Goal: Task Accomplishment & Management: Complete application form

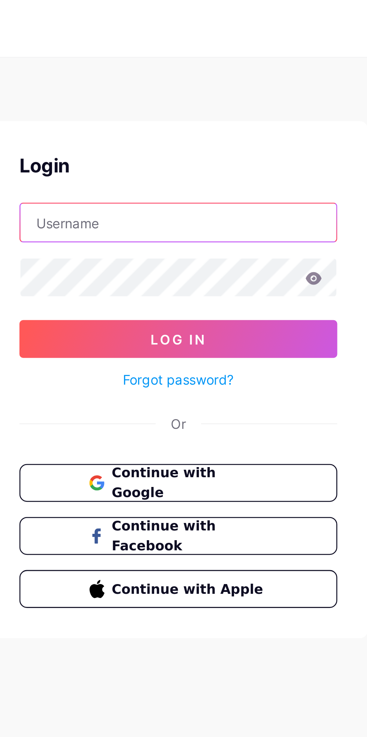
click at [199, 87] on input "text" at bounding box center [183, 88] width 125 height 15
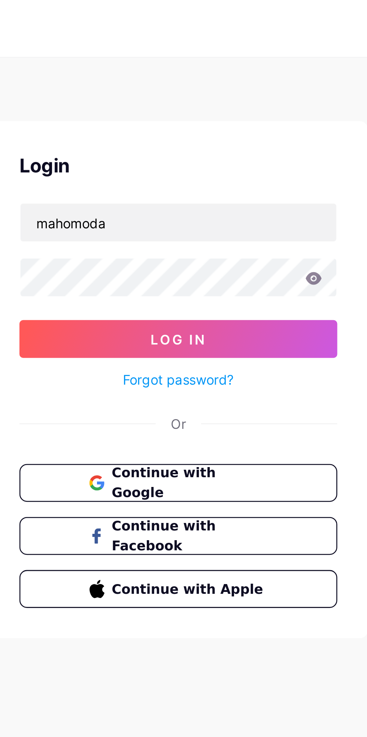
click at [121, 127] on button "Log In" at bounding box center [184, 134] width 126 height 15
click at [239, 109] on icon at bounding box center [237, 110] width 6 height 5
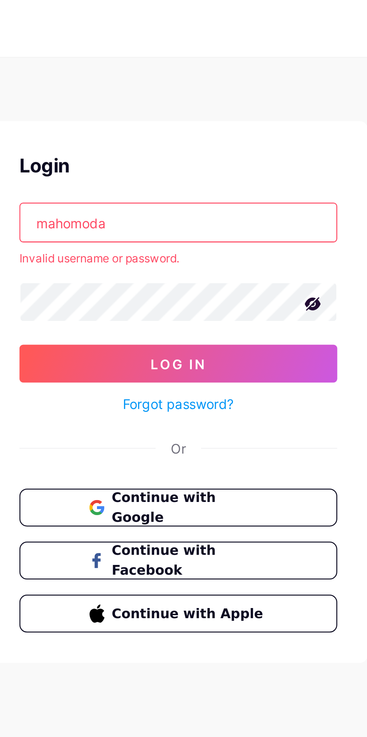
click at [188, 201] on span "Continue with Google" at bounding box center [188, 201] width 62 height 16
click at [200, 86] on input "mahomoda" at bounding box center [183, 88] width 125 height 15
type input "m"
type input "B"
click at [233, 86] on input "begum" at bounding box center [183, 88] width 125 height 15
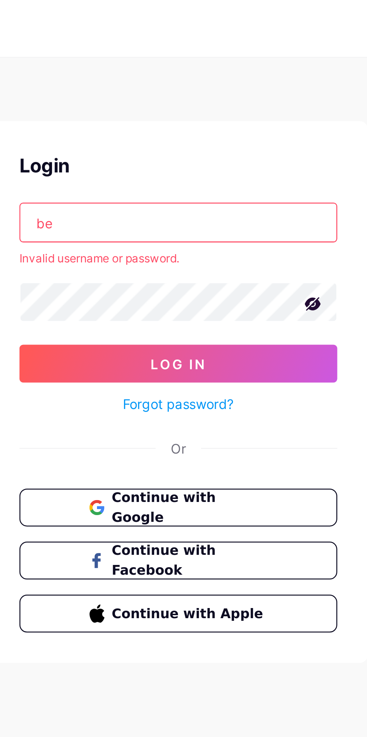
type input "b"
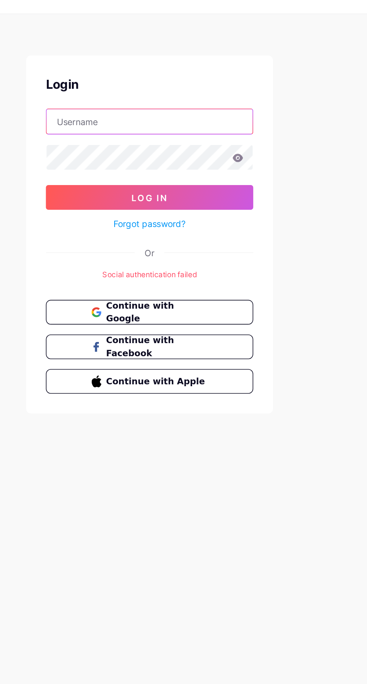
click at [193, 86] on input "text" at bounding box center [183, 88] width 125 height 15
click at [121, 127] on button "Log In" at bounding box center [184, 134] width 126 height 15
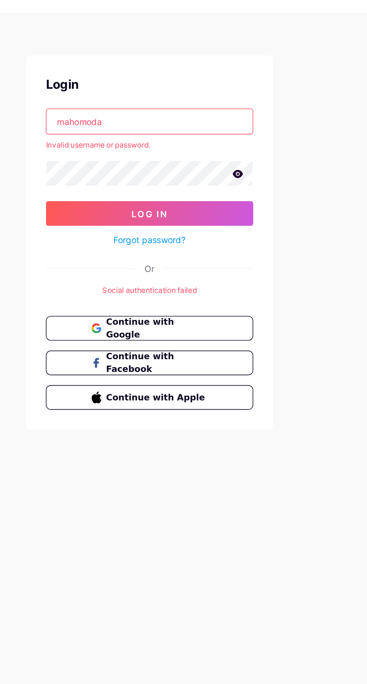
click at [205, 88] on input "mahomoda" at bounding box center [183, 88] width 125 height 15
click at [226, 87] on input "mahomodam [EMAIL_ADDRESS][DOMAIN_NAME]" at bounding box center [183, 88] width 125 height 15
type input "m"
click at [220, 82] on input "text" at bounding box center [183, 88] width 125 height 15
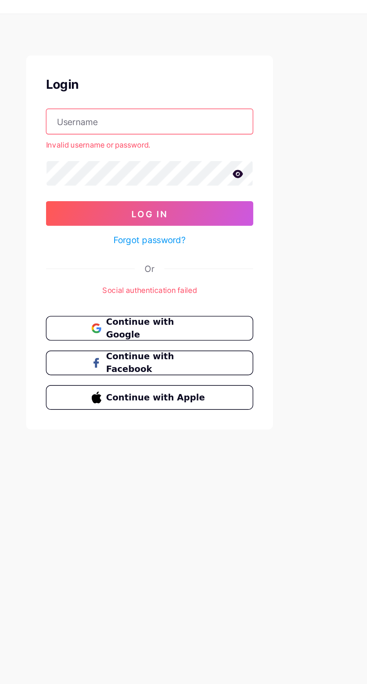
click at [221, 85] on input "text" at bounding box center [183, 88] width 125 height 15
click at [205, 90] on input "text" at bounding box center [183, 88] width 125 height 15
click at [224, 87] on input "text" at bounding box center [183, 88] width 125 height 15
click at [182, 90] on input "text" at bounding box center [183, 88] width 125 height 15
click at [147, 90] on input "text" at bounding box center [183, 88] width 125 height 15
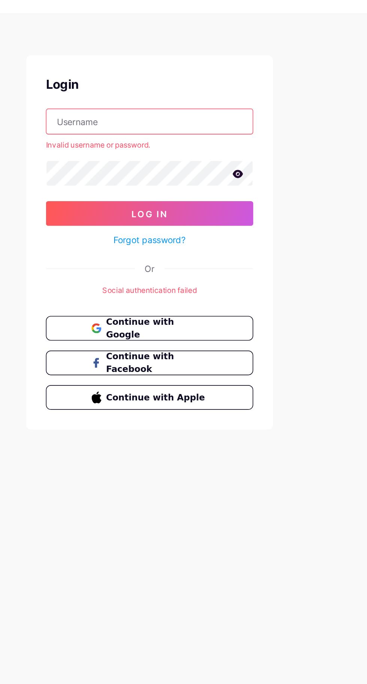
click at [234, 87] on input "text" at bounding box center [183, 88] width 125 height 15
type input "mahomoda"
click at [273, 77] on div "Don't have an account? Sign up Login mahomoda Invalid username or password. Log…" at bounding box center [183, 149] width 367 height 299
click at [239, 88] on input "mahomoda" at bounding box center [183, 88] width 125 height 15
click at [219, 216] on span "Continue with Google" at bounding box center [188, 214] width 62 height 16
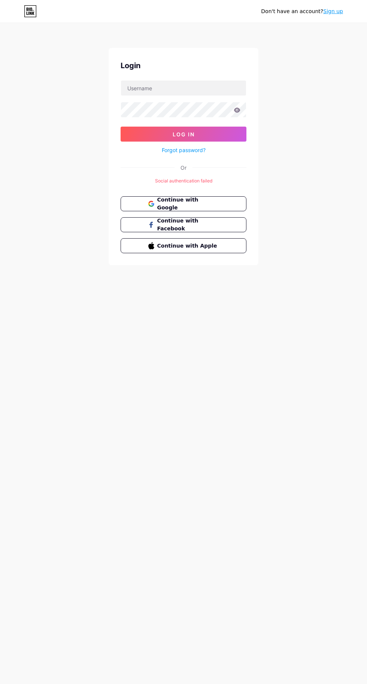
click at [335, 11] on link "Sign up" at bounding box center [333, 11] width 20 height 6
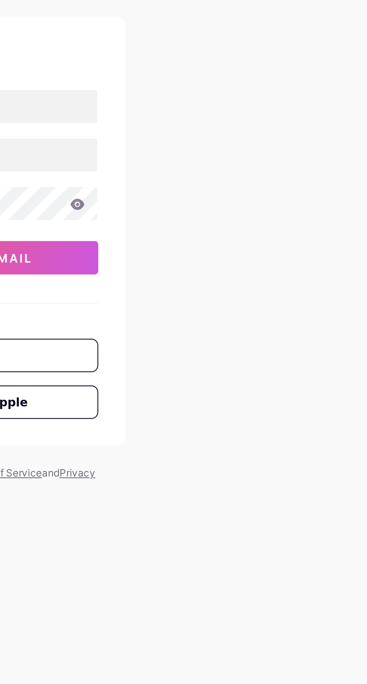
click at [293, 125] on div "Already have an account? Login Create your account bio.link/ 0cAFcWeA7Kj9BNfMNq…" at bounding box center [183, 143] width 367 height 287
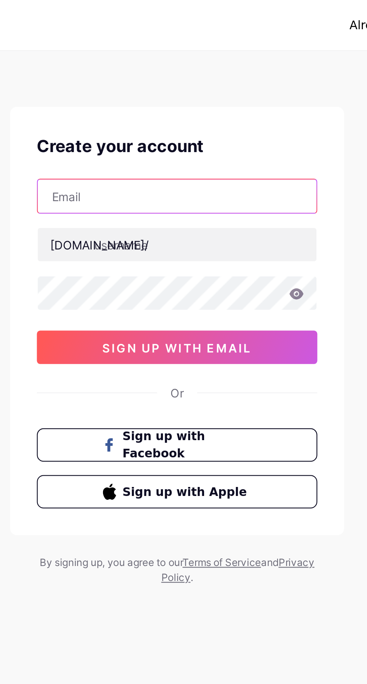
click at [192, 88] on input "text" at bounding box center [183, 88] width 125 height 15
type input "sabu78048@gmail.com"
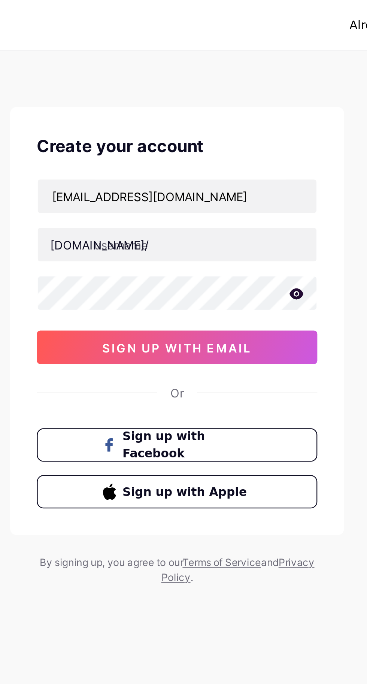
click at [237, 130] on icon at bounding box center [237, 131] width 6 height 5
click at [204, 157] on span "sign up with email" at bounding box center [183, 156] width 67 height 6
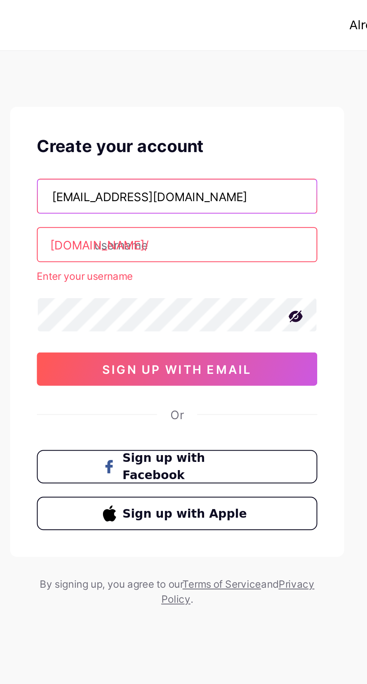
click at [208, 86] on input "sabu78048@gmail.com" at bounding box center [183, 88] width 125 height 15
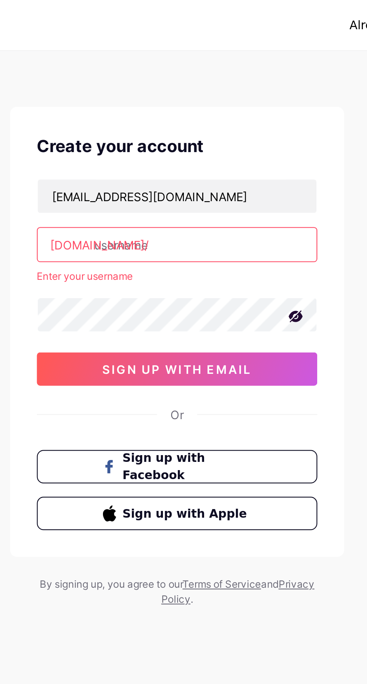
click at [204, 108] on input "text" at bounding box center [183, 109] width 125 height 15
click at [196, 107] on input "text" at bounding box center [183, 109] width 125 height 15
click at [190, 109] on input "text" at bounding box center [183, 109] width 125 height 15
click at [193, 111] on input "text" at bounding box center [183, 109] width 125 height 15
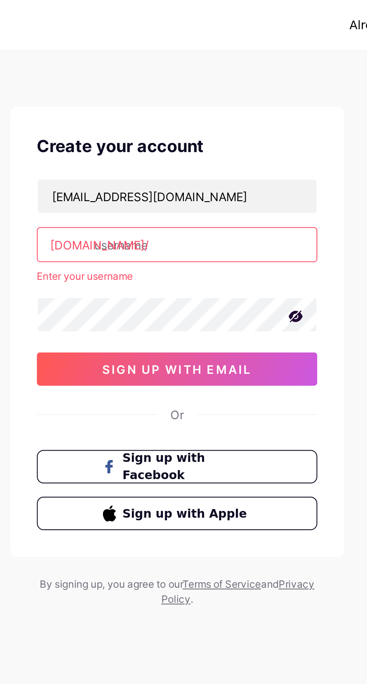
click at [190, 112] on input "text" at bounding box center [183, 109] width 125 height 15
click at [196, 108] on input "text" at bounding box center [183, 109] width 125 height 15
type input "sabu"
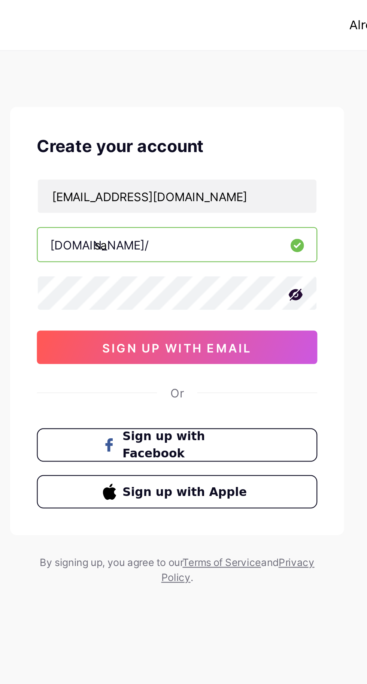
type input "s"
type input "begum"
click at [168, 153] on span "sign up with email" at bounding box center [183, 156] width 67 height 6
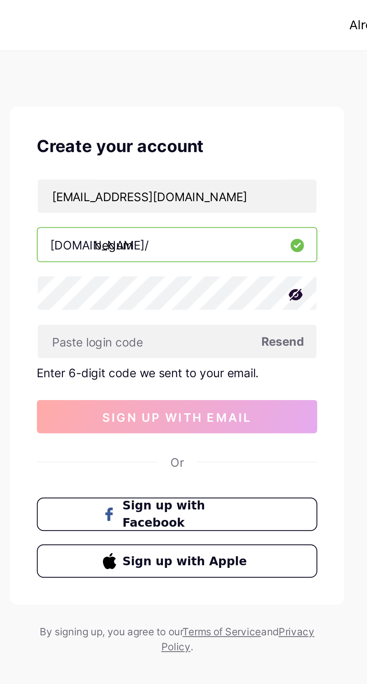
click at [269, 193] on div "Already have an account? Login Create your account sabu78048@gmail.com bio.link…" at bounding box center [183, 159] width 367 height 318
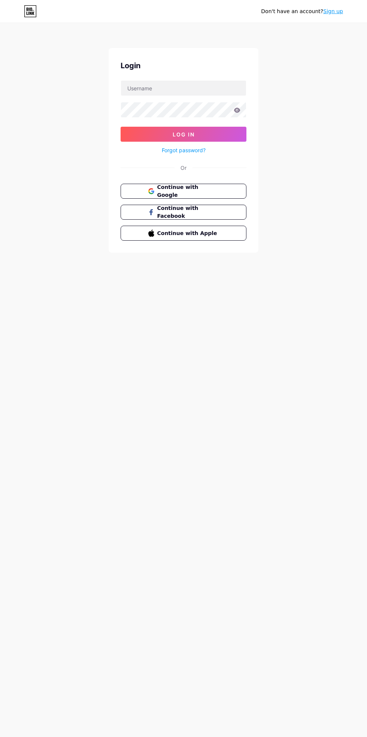
click at [335, 11] on link "Sign up" at bounding box center [333, 11] width 20 height 6
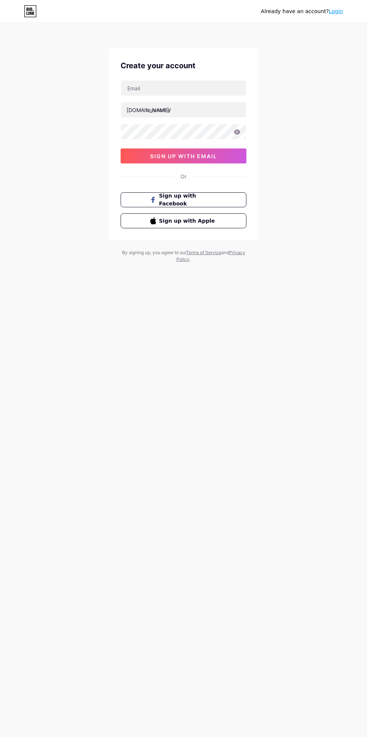
click at [336, 11] on link "Login" at bounding box center [336, 11] width 14 height 6
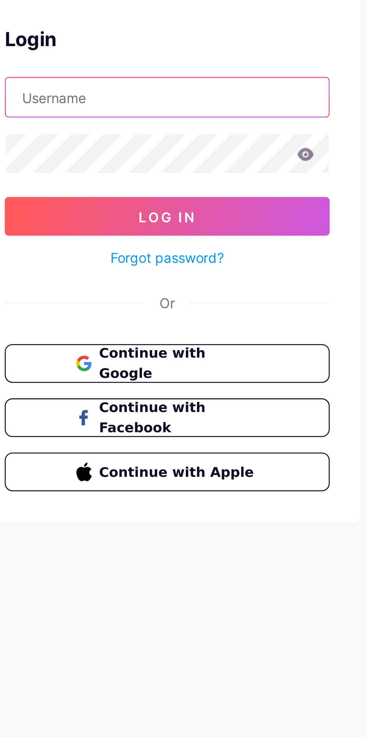
click at [209, 85] on input "text" at bounding box center [183, 88] width 125 height 15
click at [219, 85] on input "text" at bounding box center [183, 88] width 125 height 15
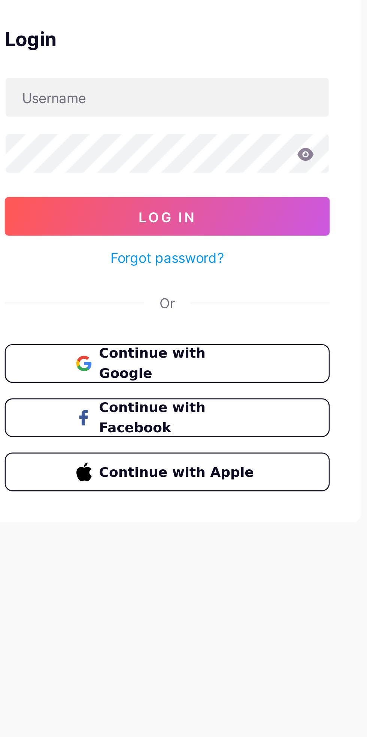
click at [231, 313] on div "Don't have an account? Sign up Login Log In Forgot password? Or Continue with G…" at bounding box center [183, 368] width 367 height 737
click at [203, 188] on span "Continue with Google" at bounding box center [188, 191] width 62 height 16
click at [220, 190] on button "Continue with Google" at bounding box center [184, 191] width 126 height 15
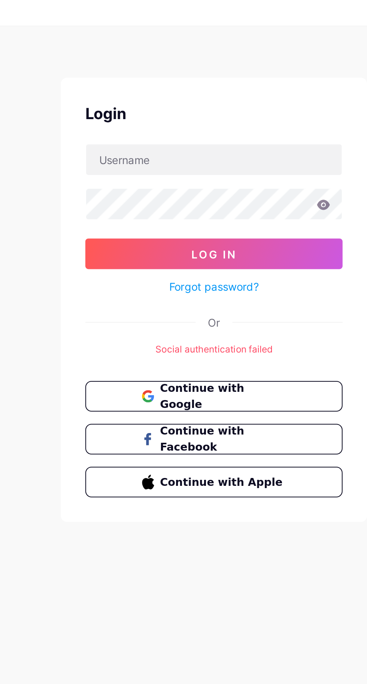
scroll to position [1, 0]
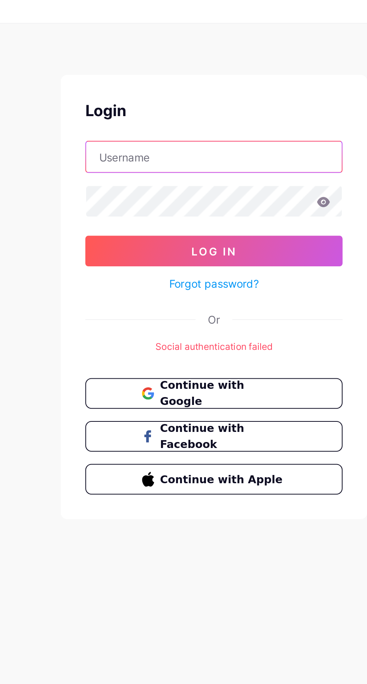
click at [207, 81] on input "text" at bounding box center [183, 88] width 125 height 15
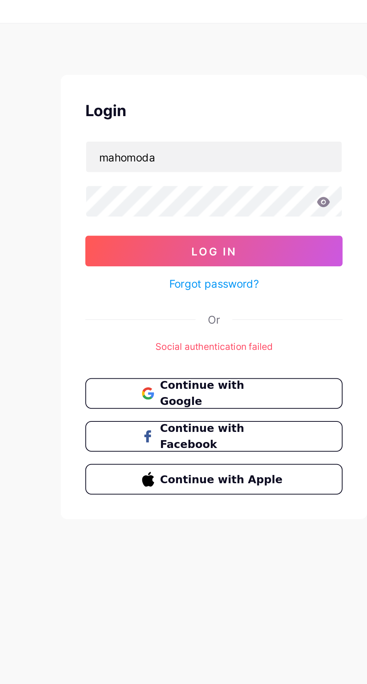
click at [121, 127] on button "Log In" at bounding box center [184, 134] width 126 height 15
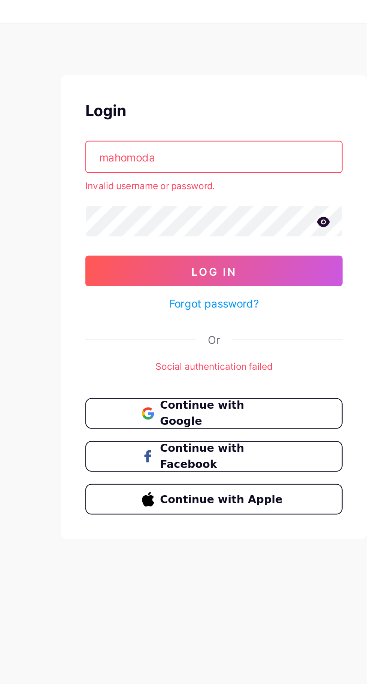
click at [203, 85] on input "mahomoda" at bounding box center [183, 88] width 125 height 15
type input "m"
click at [122, 91] on input "begum" at bounding box center [183, 88] width 125 height 15
click at [237, 119] on icon at bounding box center [237, 119] width 7 height 5
click at [178, 81] on input "Mbegum" at bounding box center [183, 88] width 125 height 15
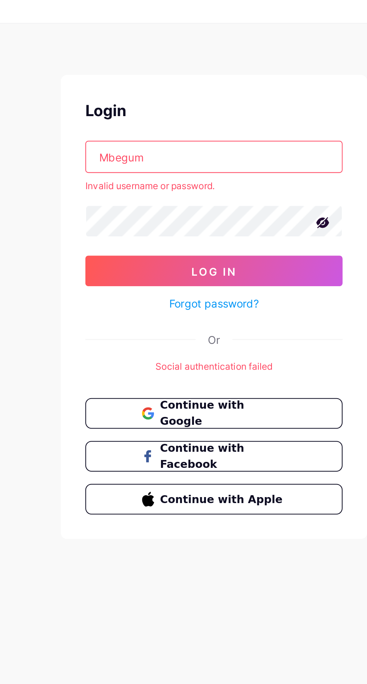
click at [177, 85] on input "Mbegum" at bounding box center [183, 88] width 125 height 15
click at [132, 88] on input "Mbegum" at bounding box center [183, 88] width 125 height 15
click at [159, 88] on input "begum" at bounding box center [183, 88] width 125 height 15
click at [166, 88] on input "begum" at bounding box center [183, 88] width 125 height 15
type input "b"
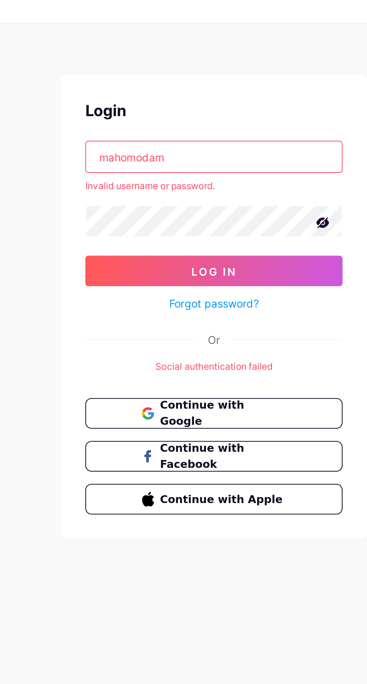
click at [178, 85] on input "mahomodam" at bounding box center [183, 88] width 125 height 15
type input "m"
type input "b"
type input "mahomoda"
click at [167, 160] on link "Forgot password?" at bounding box center [184, 160] width 44 height 8
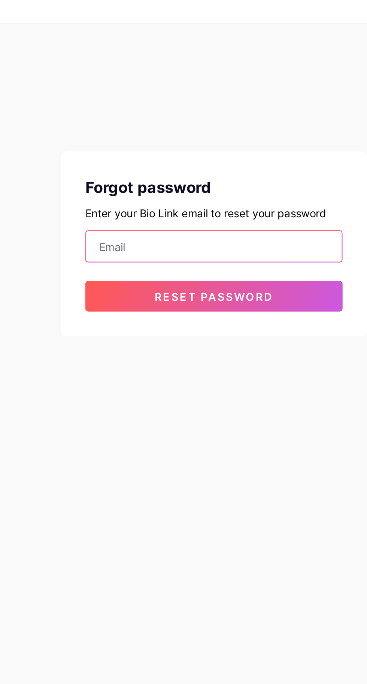
click at [190, 133] on input "email" at bounding box center [183, 131] width 125 height 15
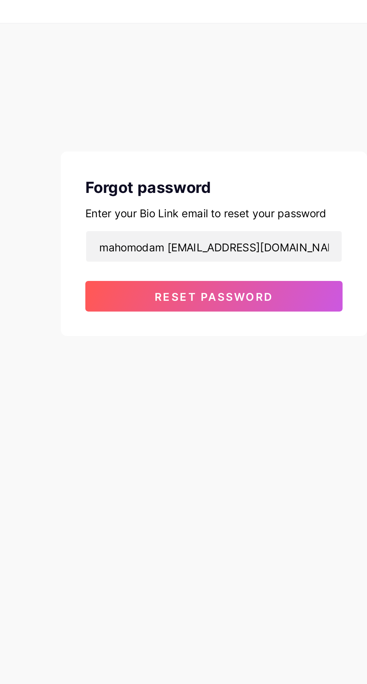
click at [215, 155] on button "Reset password" at bounding box center [184, 156] width 126 height 15
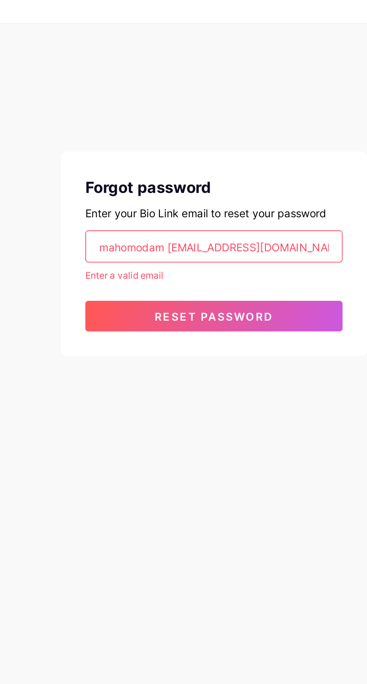
click at [225, 129] on input "mahomodam 66@gmail.com" at bounding box center [183, 131] width 125 height 15
type input "m"
type input "sabu78048@gmail.com"
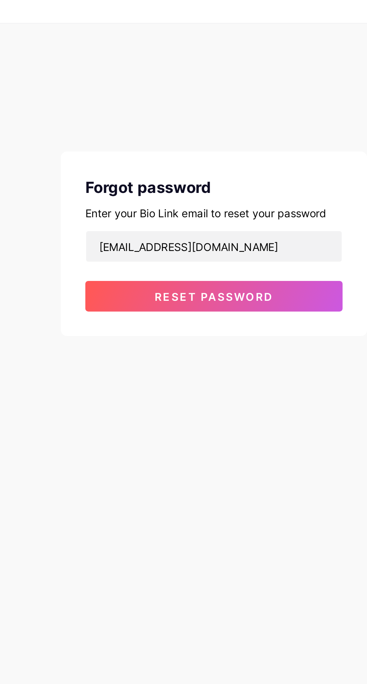
click at [216, 157] on button "Reset password" at bounding box center [184, 156] width 126 height 15
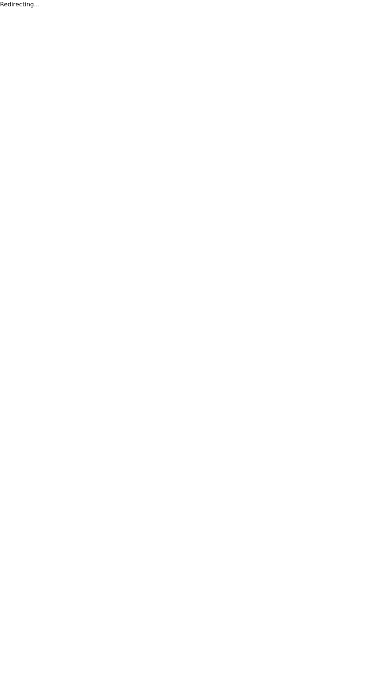
click at [367, 9] on html "Redirecting..." at bounding box center [183, 4] width 367 height 9
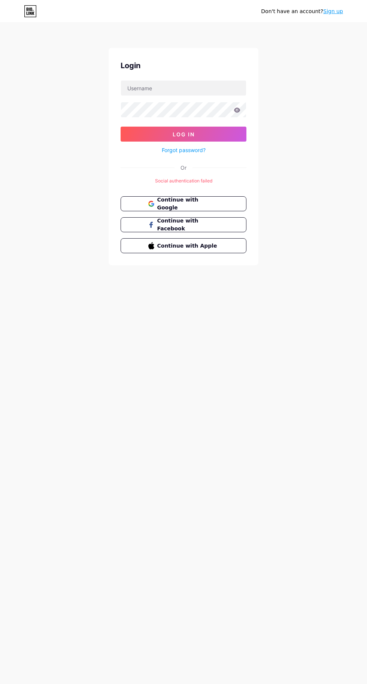
click at [339, 11] on link "Sign up" at bounding box center [333, 11] width 20 height 6
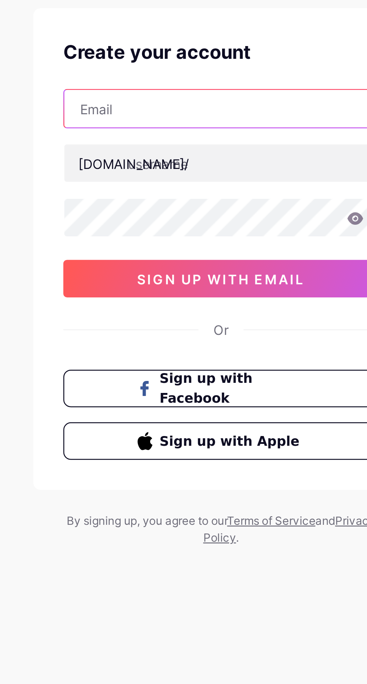
click at [181, 87] on input "text" at bounding box center [183, 88] width 125 height 15
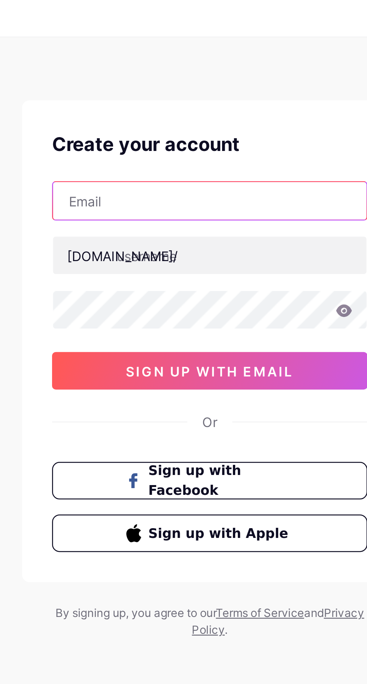
type input "mahomodam [EMAIL_ADDRESS][DOMAIN_NAME]"
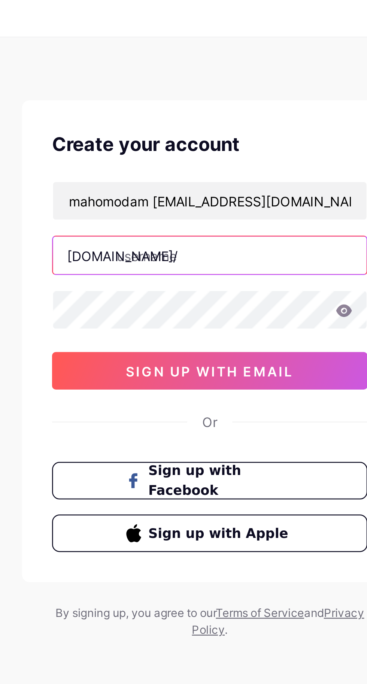
click at [189, 112] on input "text" at bounding box center [183, 109] width 125 height 15
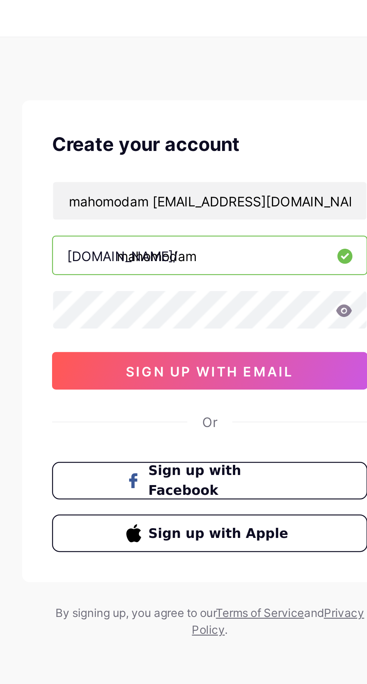
type input "mahomodam"
click at [188, 157] on span "sign up with email" at bounding box center [183, 156] width 67 height 6
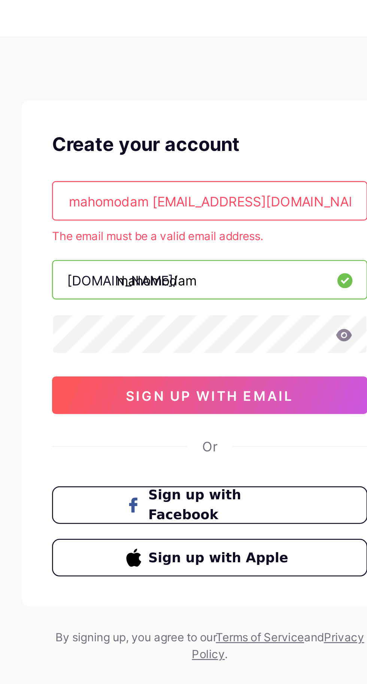
click at [219, 90] on input "mahomodam [EMAIL_ADDRESS][DOMAIN_NAME]" at bounding box center [183, 88] width 125 height 15
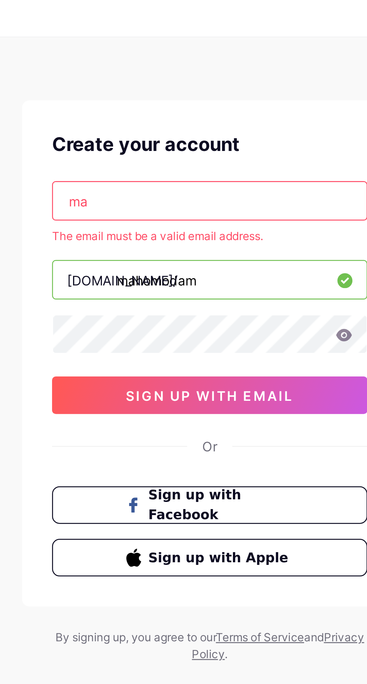
type input "m"
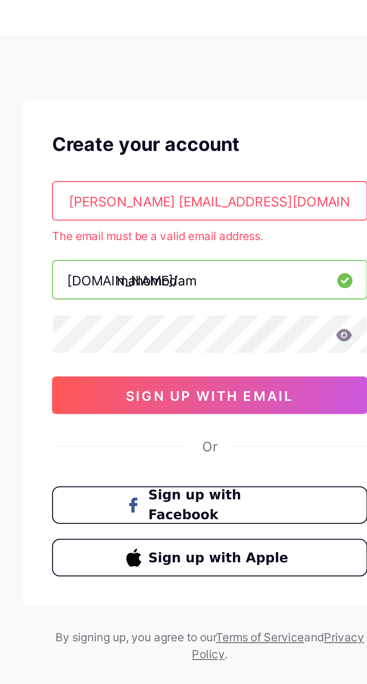
type input "sabu 78048@gmail.com"
click at [237, 142] on icon at bounding box center [237, 141] width 7 height 5
click at [178, 168] on span "sign up with email" at bounding box center [183, 166] width 67 height 6
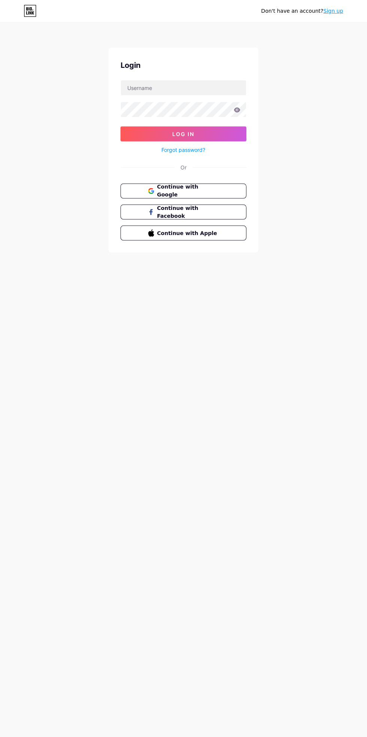
click at [337, 11] on link "Sign up" at bounding box center [333, 11] width 20 height 6
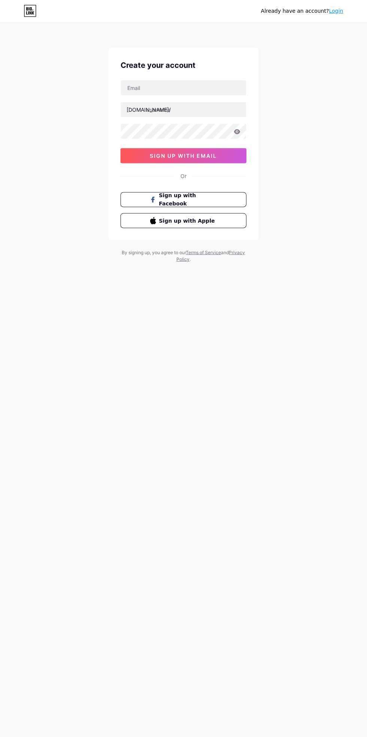
click at [365, 16] on div "Already have an account? Login" at bounding box center [183, 11] width 367 height 12
click at [367, 25] on div "Already have an account? Login Create your account bio.link/ sign up with email…" at bounding box center [183, 143] width 367 height 287
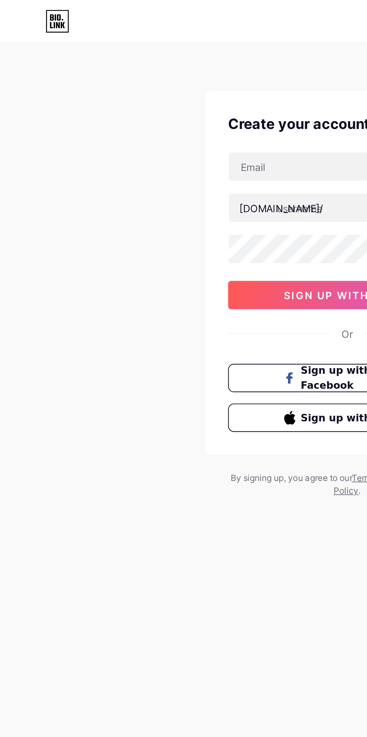
click at [33, 13] on icon at bounding box center [33, 13] width 2 height 3
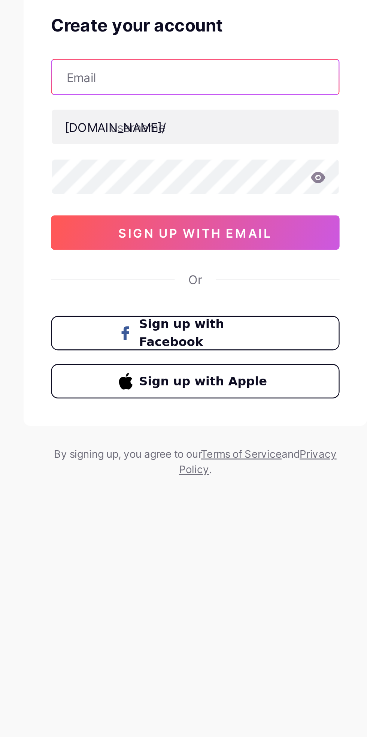
click at [185, 86] on input "text" at bounding box center [183, 88] width 125 height 15
type input "mahomodam [EMAIL_ADDRESS][DOMAIN_NAME]"
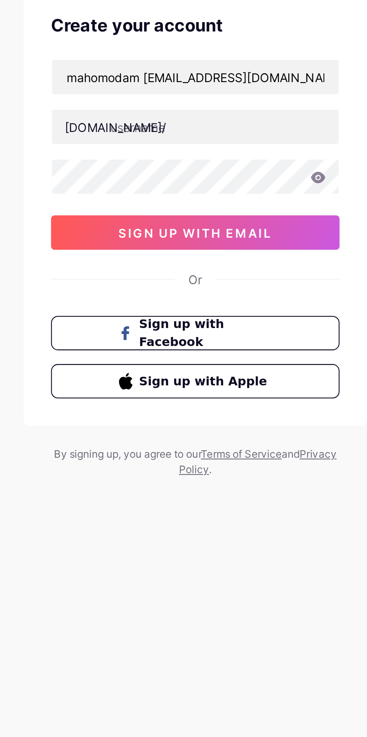
click at [237, 132] on icon at bounding box center [237, 131] width 6 height 5
click at [235, 133] on icon at bounding box center [237, 131] width 6 height 5
click at [237, 132] on icon at bounding box center [237, 131] width 7 height 5
click at [240, 134] on icon at bounding box center [237, 131] width 7 height 5
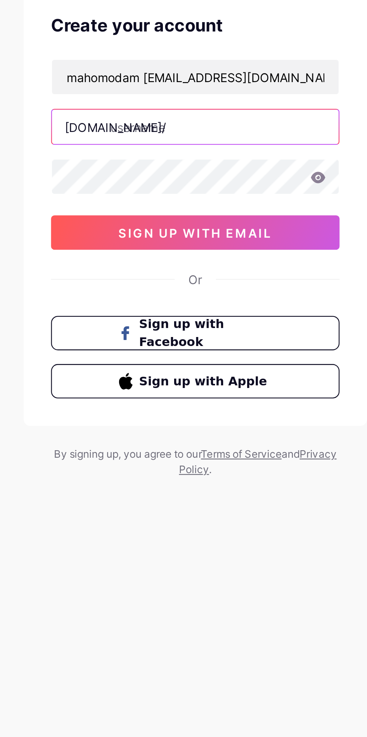
click at [210, 107] on input "text" at bounding box center [183, 109] width 125 height 15
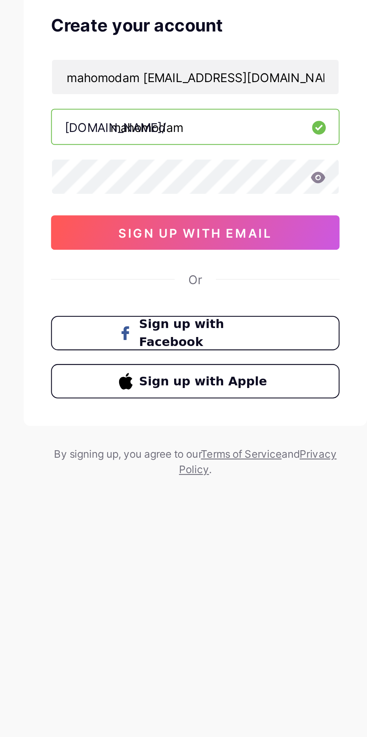
type input "mahomodam"
click at [239, 132] on icon at bounding box center [237, 131] width 6 height 5
click at [240, 132] on icon at bounding box center [237, 131] width 6 height 5
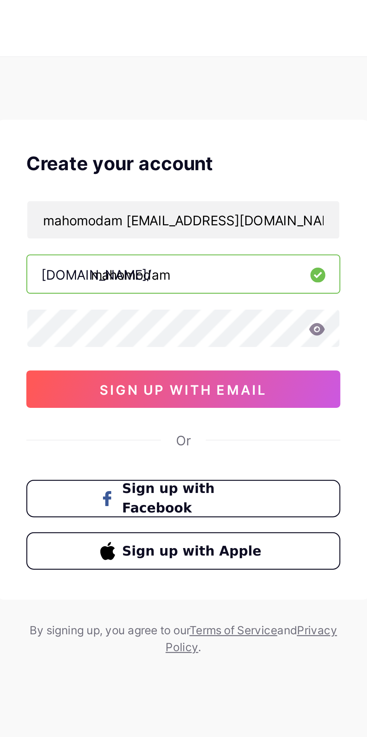
click at [241, 70] on div "Create your account" at bounding box center [184, 65] width 126 height 11
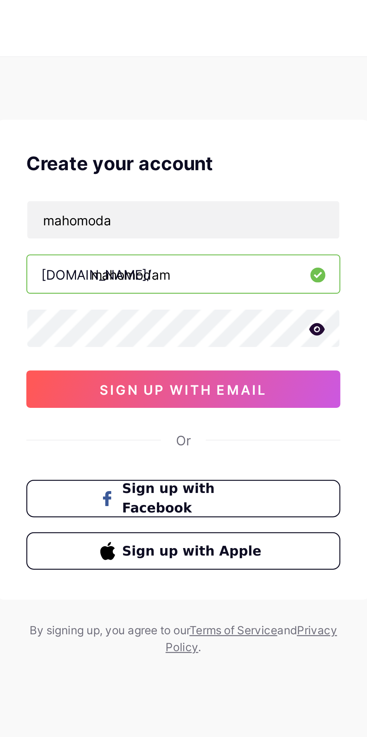
click at [203, 156] on span "sign up with email" at bounding box center [183, 156] width 67 height 6
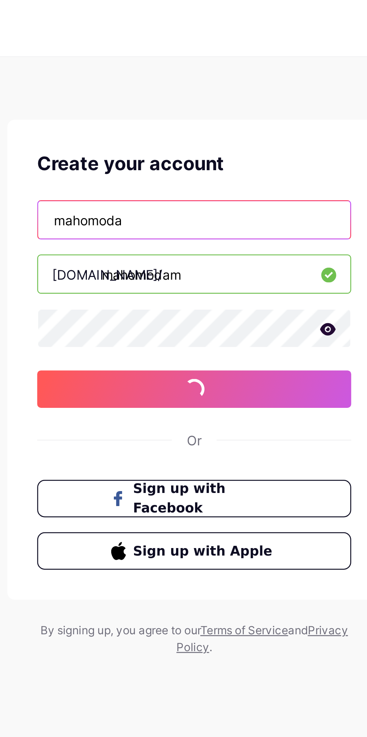
click at [162, 88] on input "mahomoda" at bounding box center [183, 88] width 125 height 15
type input "mahomodam 66@gmail.com"
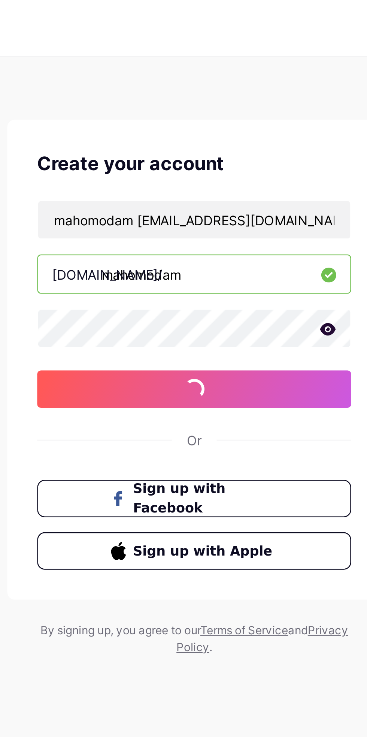
click at [220, 199] on button "Sign up with Facebook" at bounding box center [184, 199] width 126 height 15
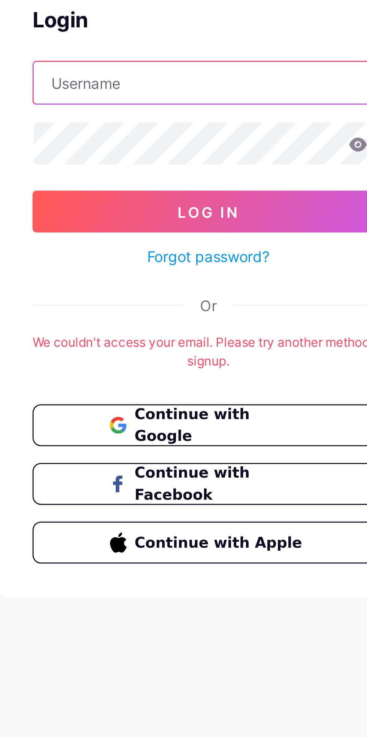
click at [186, 86] on input "text" at bounding box center [183, 88] width 125 height 15
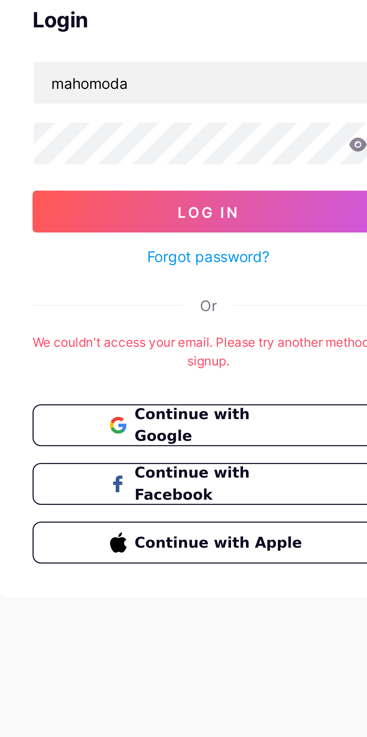
click at [121, 127] on button "Log In" at bounding box center [184, 134] width 126 height 15
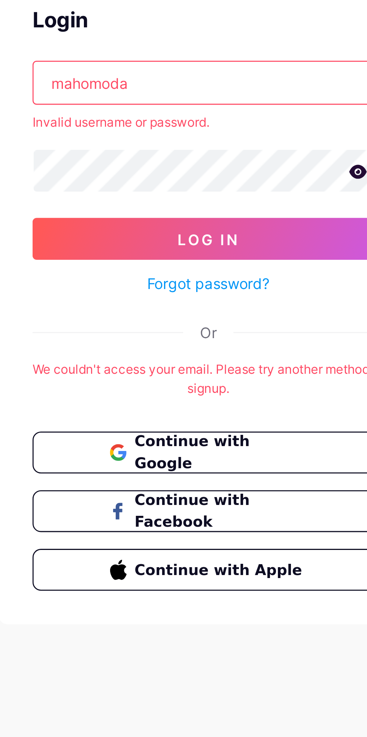
click at [164, 89] on input "mahomoda" at bounding box center [183, 88] width 125 height 15
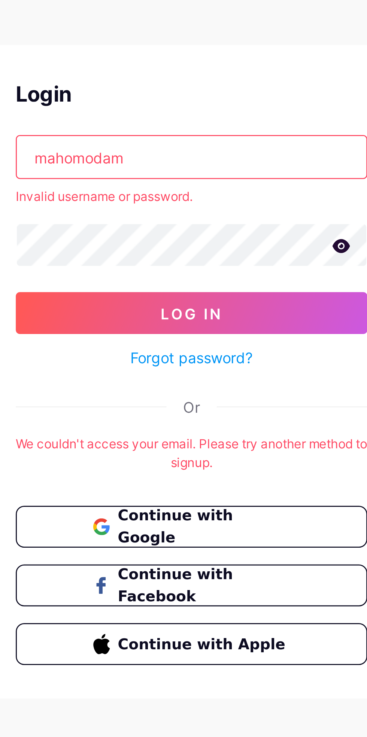
type input "mahomodam"
click at [237, 118] on icon at bounding box center [237, 119] width 7 height 5
click at [214, 144] on button "Log In" at bounding box center [184, 143] width 126 height 15
click at [212, 245] on button "Continue with Facebook" at bounding box center [184, 241] width 126 height 15
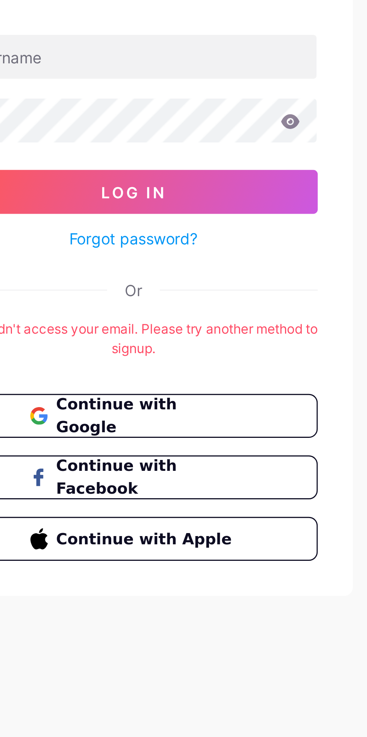
click at [263, 203] on div "Don't have an account? Sign up Login Log In Forgot password? Or We couldn't acc…" at bounding box center [183, 148] width 367 height 296
click at [258, 217] on div "Login Log In Forgot password? Or We couldn't access your email. Please try anot…" at bounding box center [184, 160] width 150 height 224
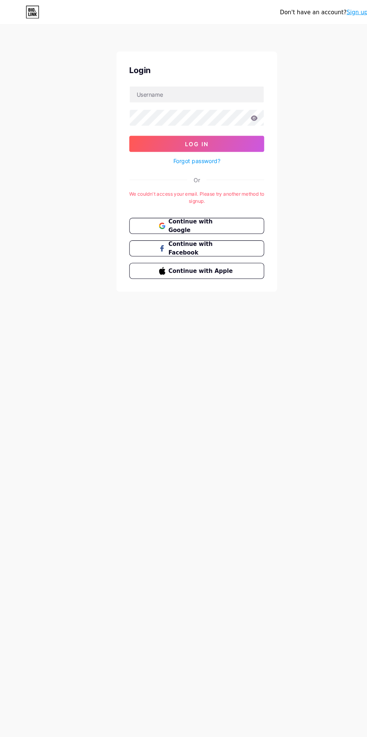
click at [335, 290] on div "Don't have an account? Sign up Login Log In Forgot password? Or We couldn't acc…" at bounding box center [183, 148] width 367 height 296
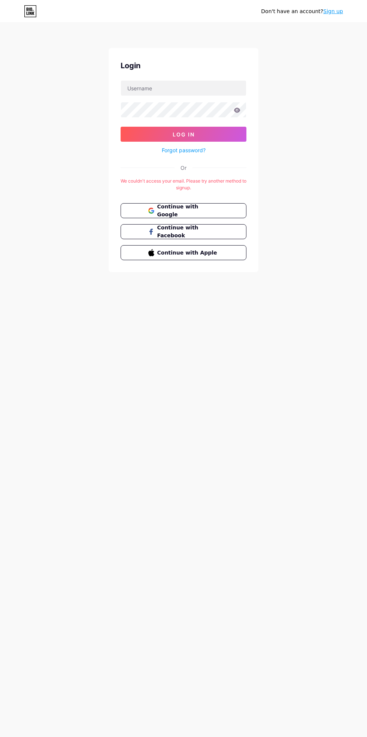
click at [33, 13] on icon at bounding box center [33, 13] width 2 height 3
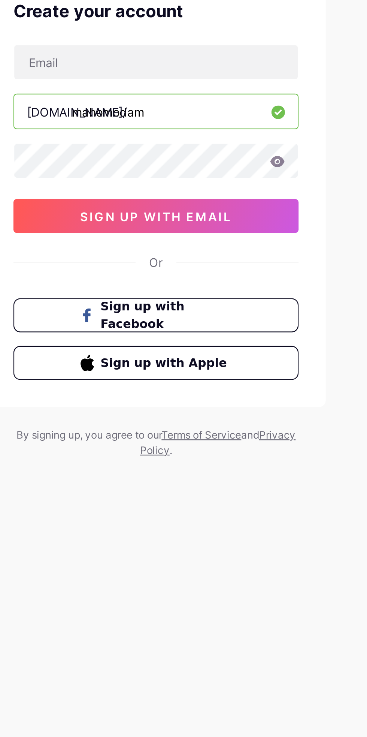
click at [277, 162] on div "Already have an account? Login Create your account [DOMAIN_NAME]/ mahomodam sig…" at bounding box center [183, 143] width 367 height 287
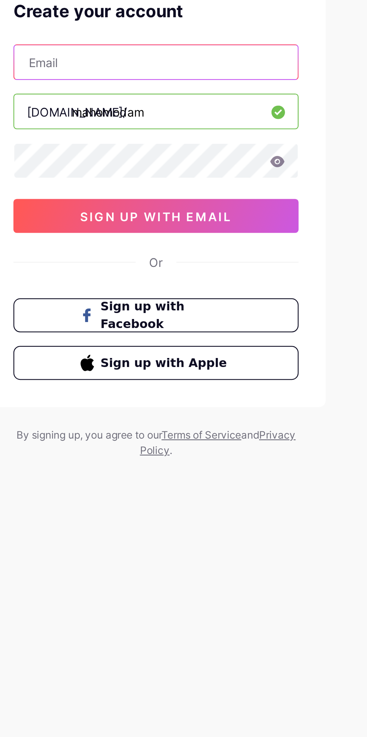
click at [198, 85] on input "text" at bounding box center [183, 88] width 125 height 15
type input "mahomodam [EMAIL_ADDRESS][DOMAIN_NAME]"
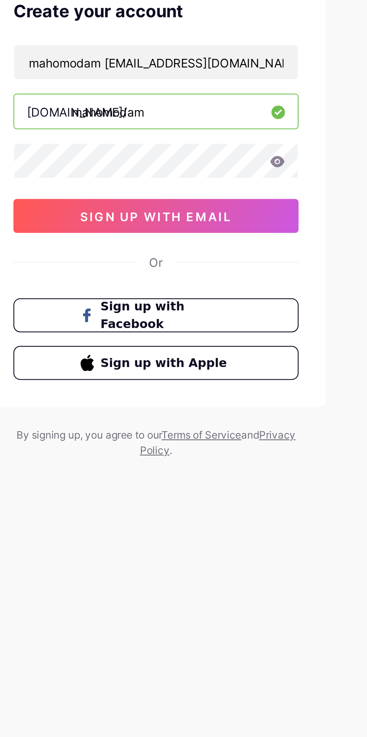
click at [239, 132] on icon at bounding box center [237, 131] width 6 height 5
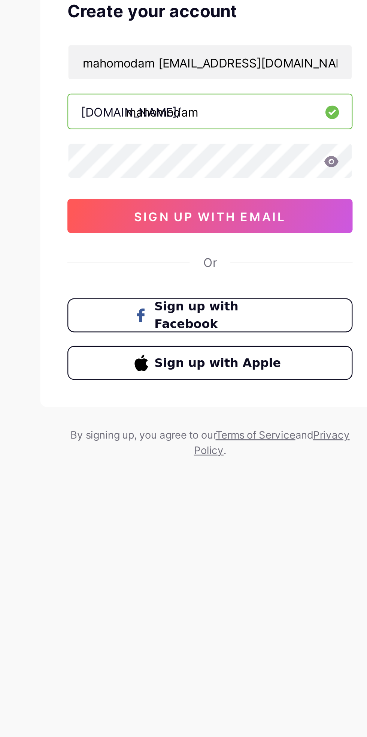
click at [209, 153] on span "sign up with email" at bounding box center [183, 156] width 67 height 6
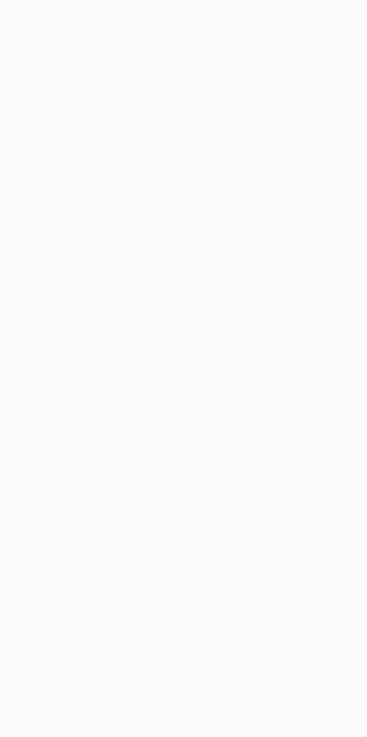
click at [196, 624] on div "Already have an account? Login Create your account mahomodam [EMAIL_ADDRESS][DO…" at bounding box center [183, 368] width 367 height 737
click at [220, 598] on div "Already have an account? Login Create your account mahomodam [EMAIL_ADDRESS][DO…" at bounding box center [183, 368] width 367 height 737
click at [252, 367] on div "Already have an account? Login Create your account mahomodam [EMAIL_ADDRESS][DO…" at bounding box center [183, 368] width 367 height 737
